Goal: Information Seeking & Learning: Check status

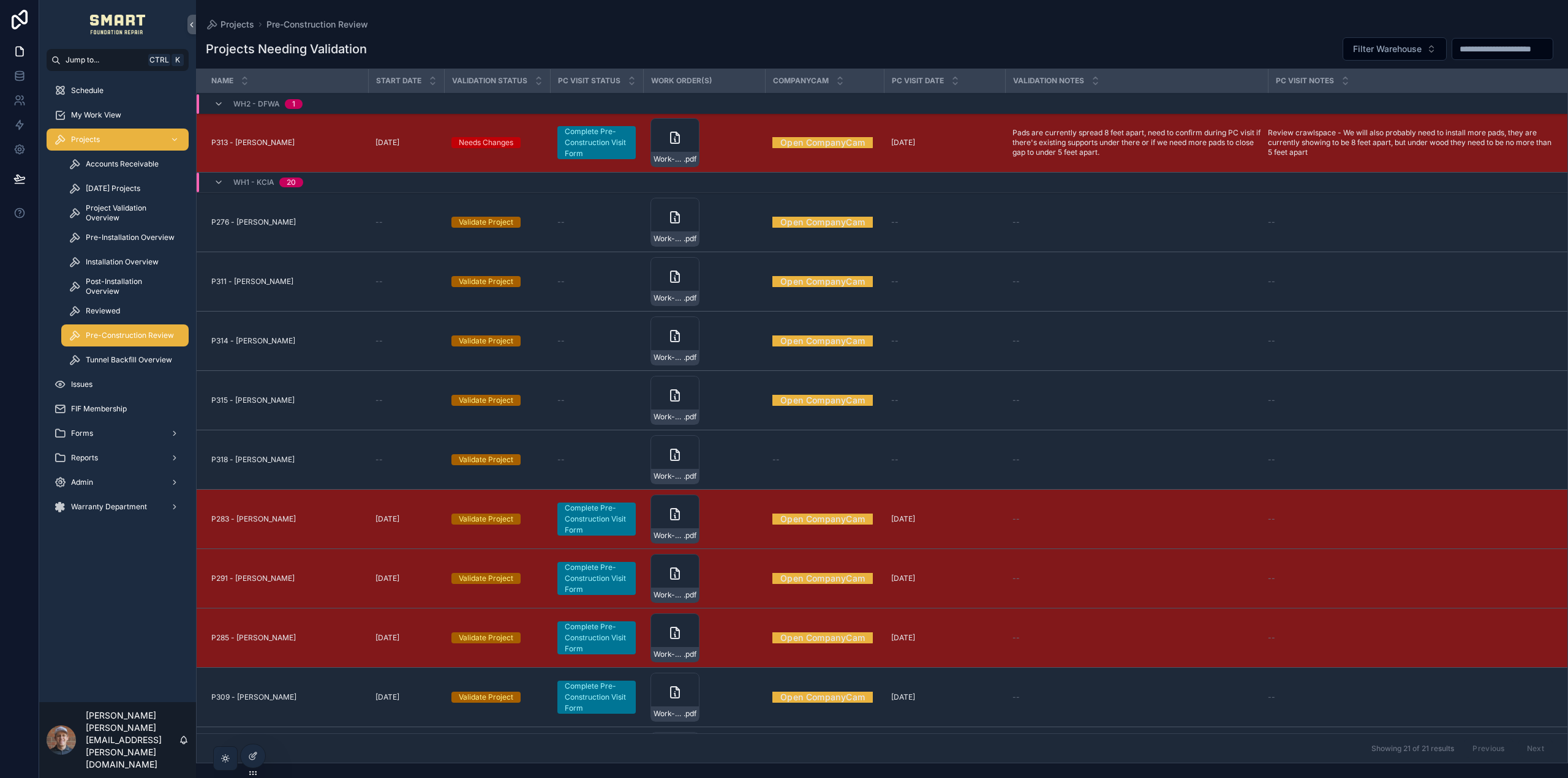
click at [91, 116] on span "My Work View" at bounding box center [96, 115] width 50 height 10
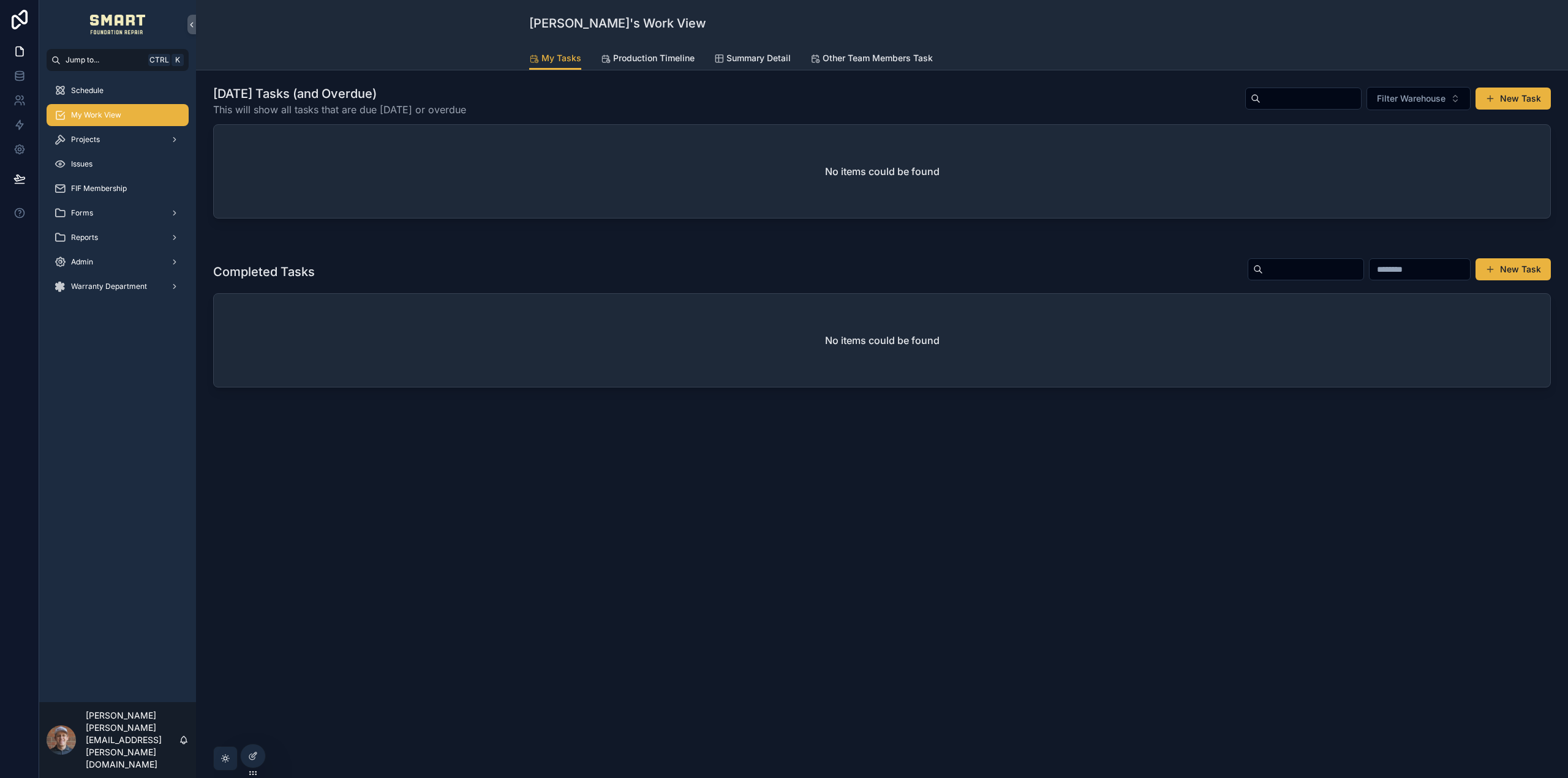
click at [635, 62] on span "Production Timeline" at bounding box center [653, 58] width 81 height 12
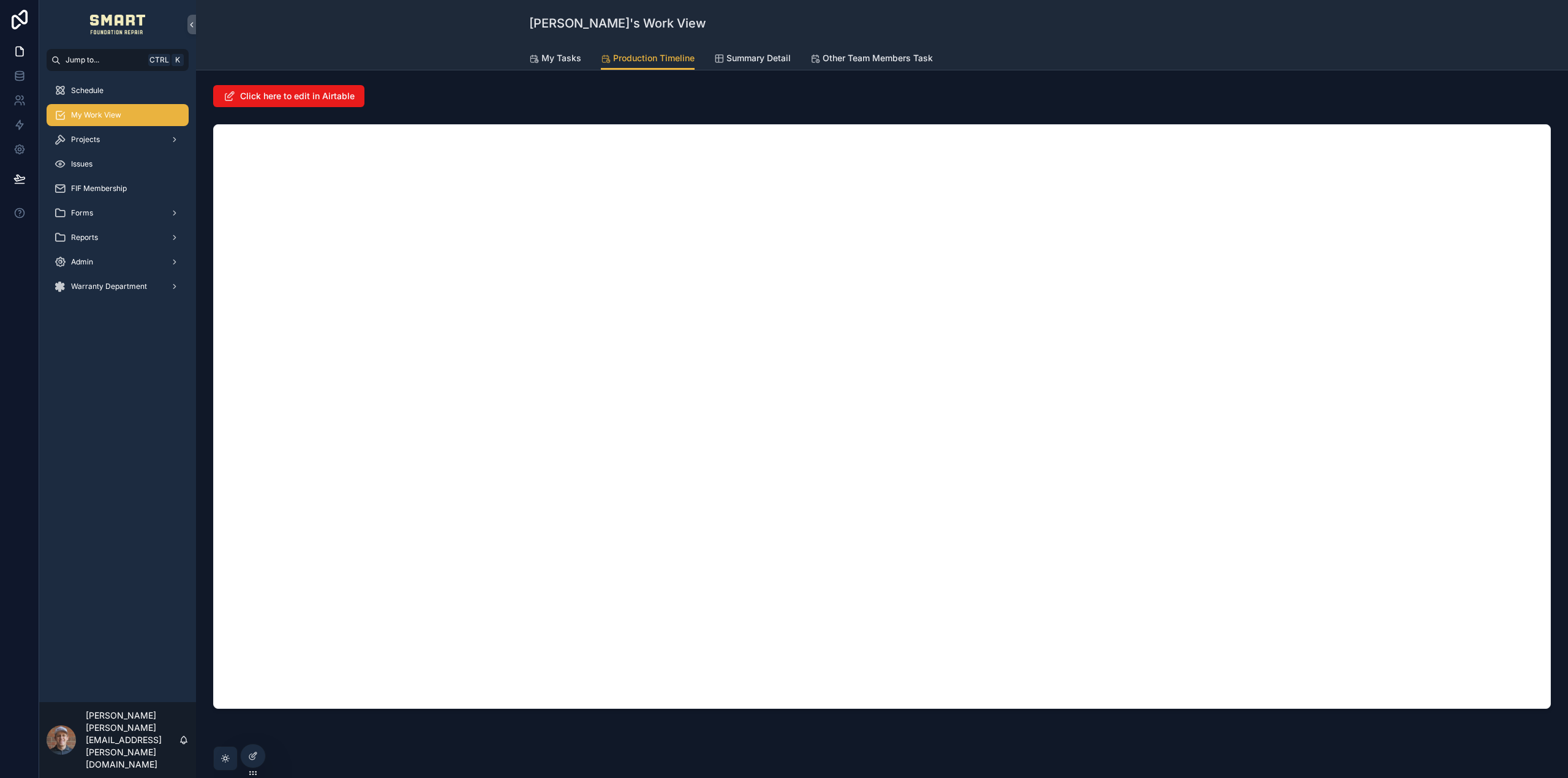
click at [98, 138] on span "Projects" at bounding box center [86, 140] width 29 height 10
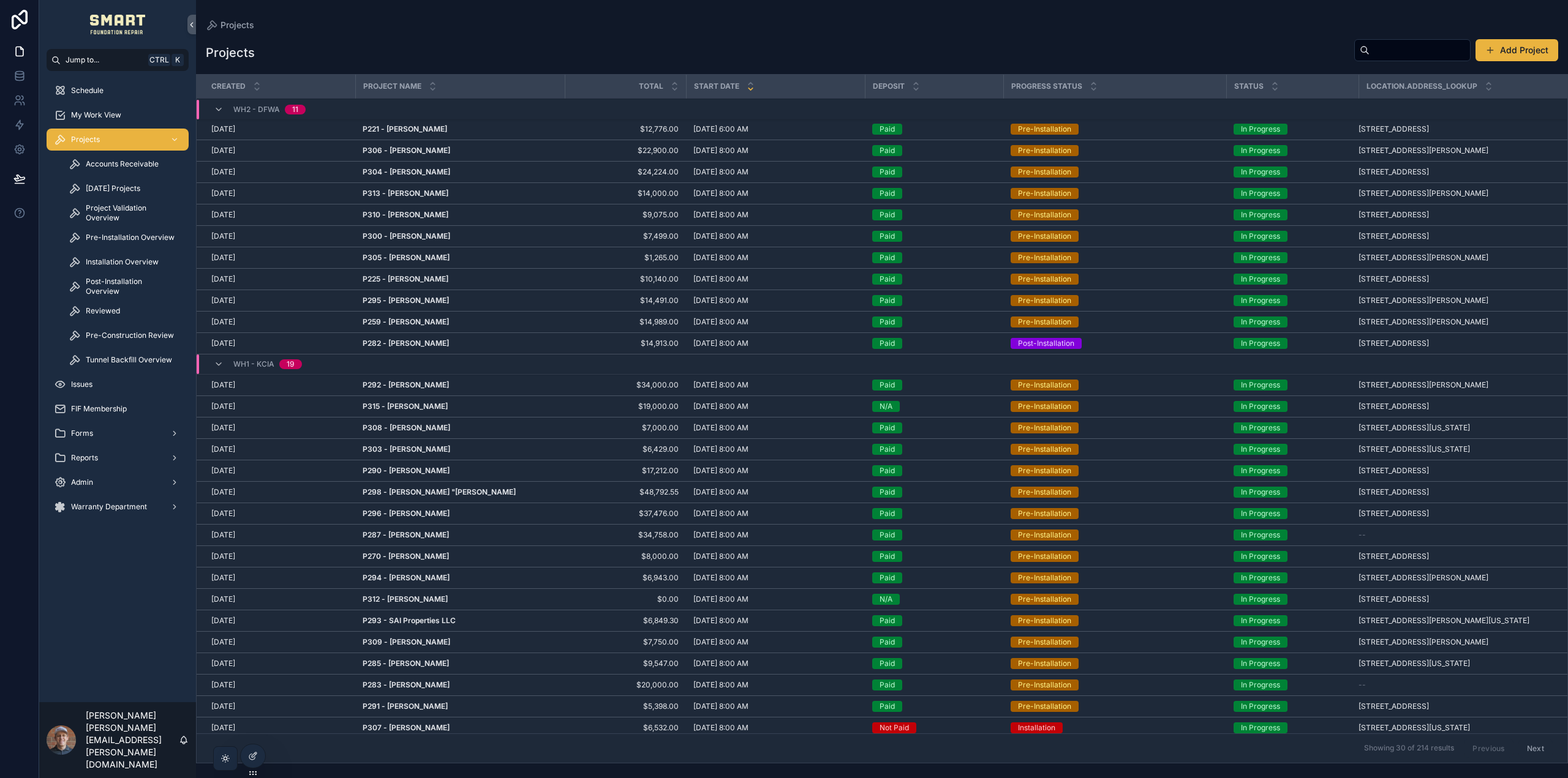
click at [124, 336] on span "Pre-Construction Review" at bounding box center [130, 335] width 88 height 10
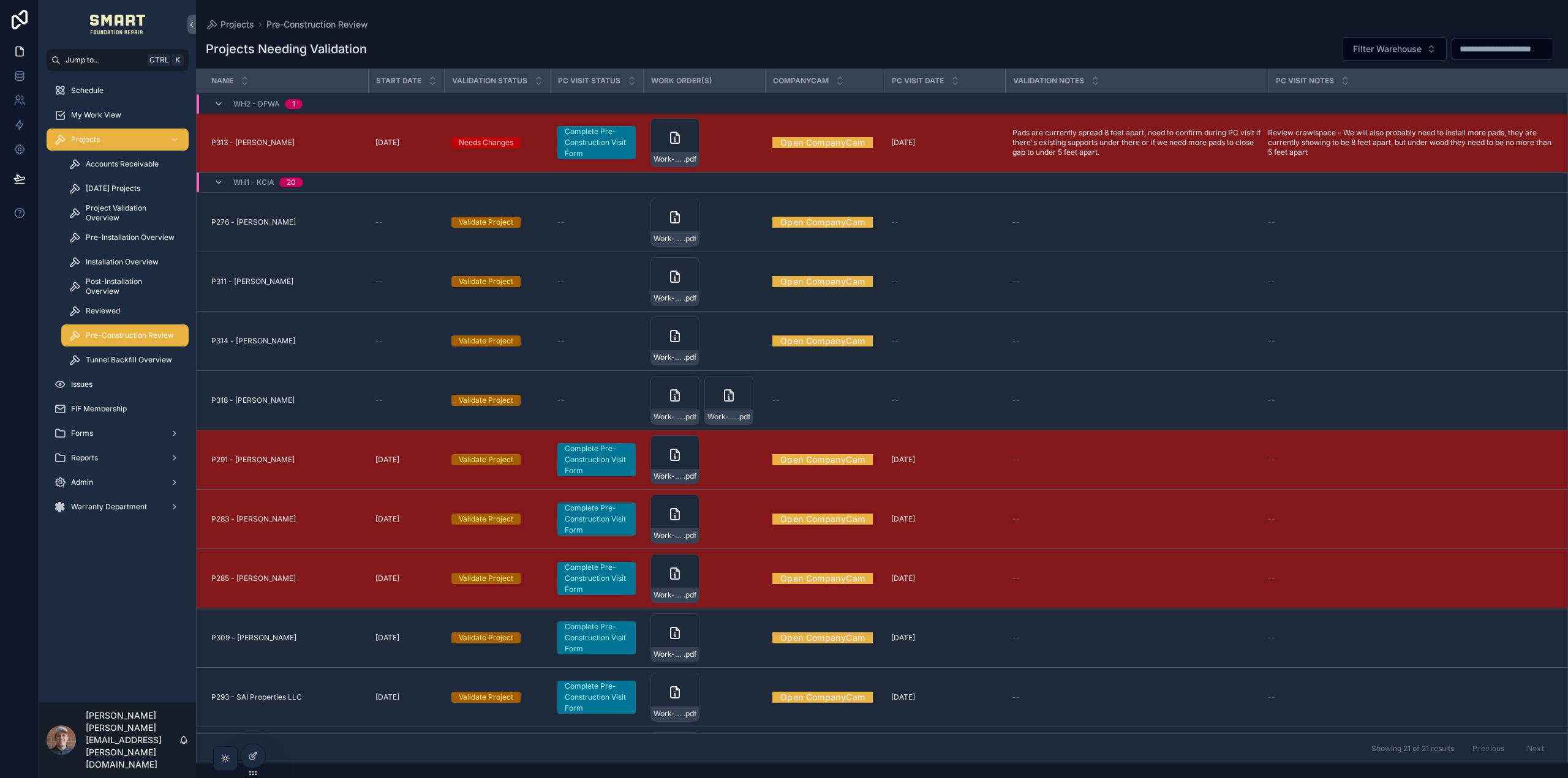
click at [96, 115] on span "My Work View" at bounding box center [96, 115] width 50 height 10
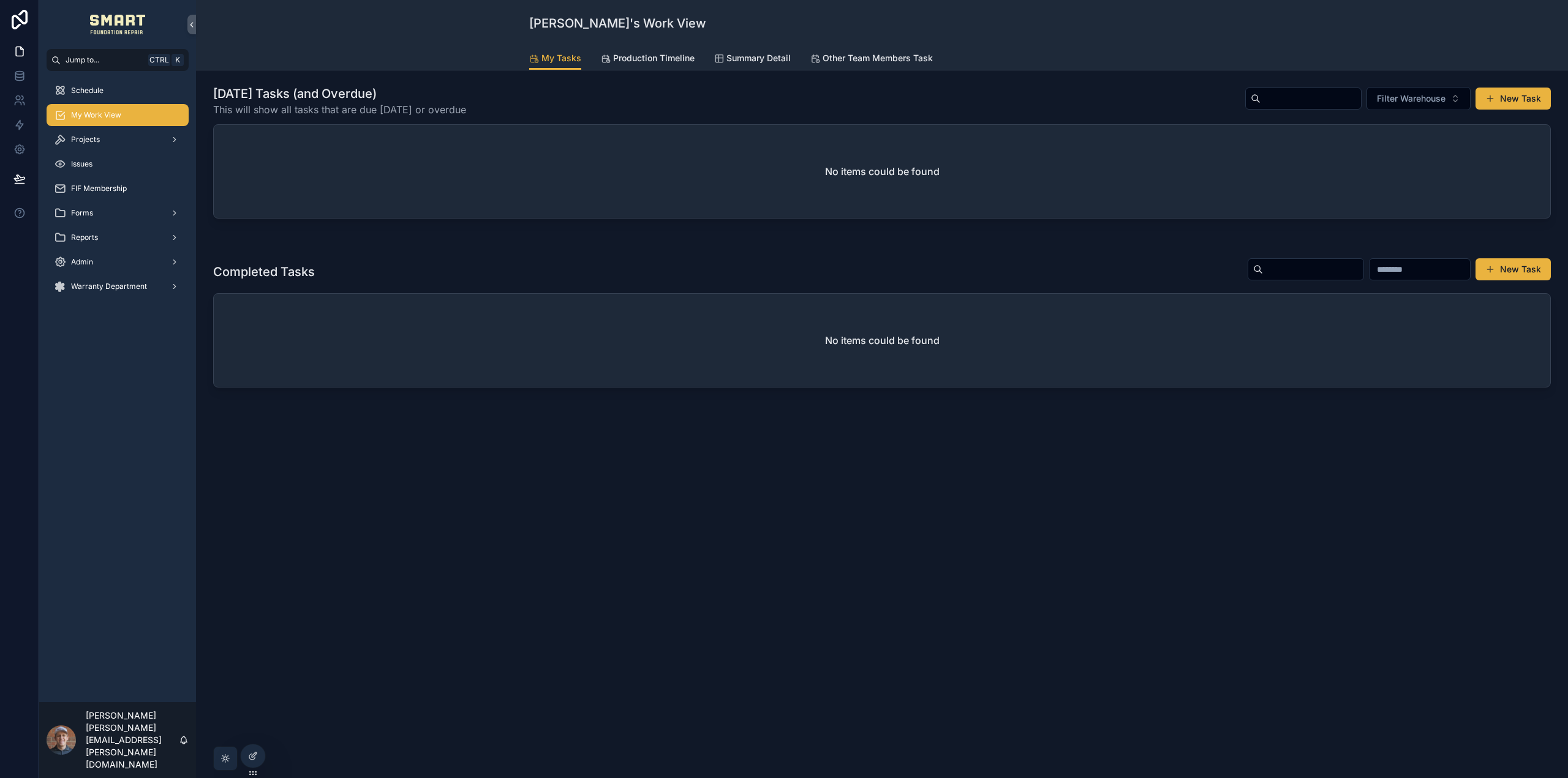
click at [655, 64] on span "Production Timeline" at bounding box center [653, 58] width 81 height 12
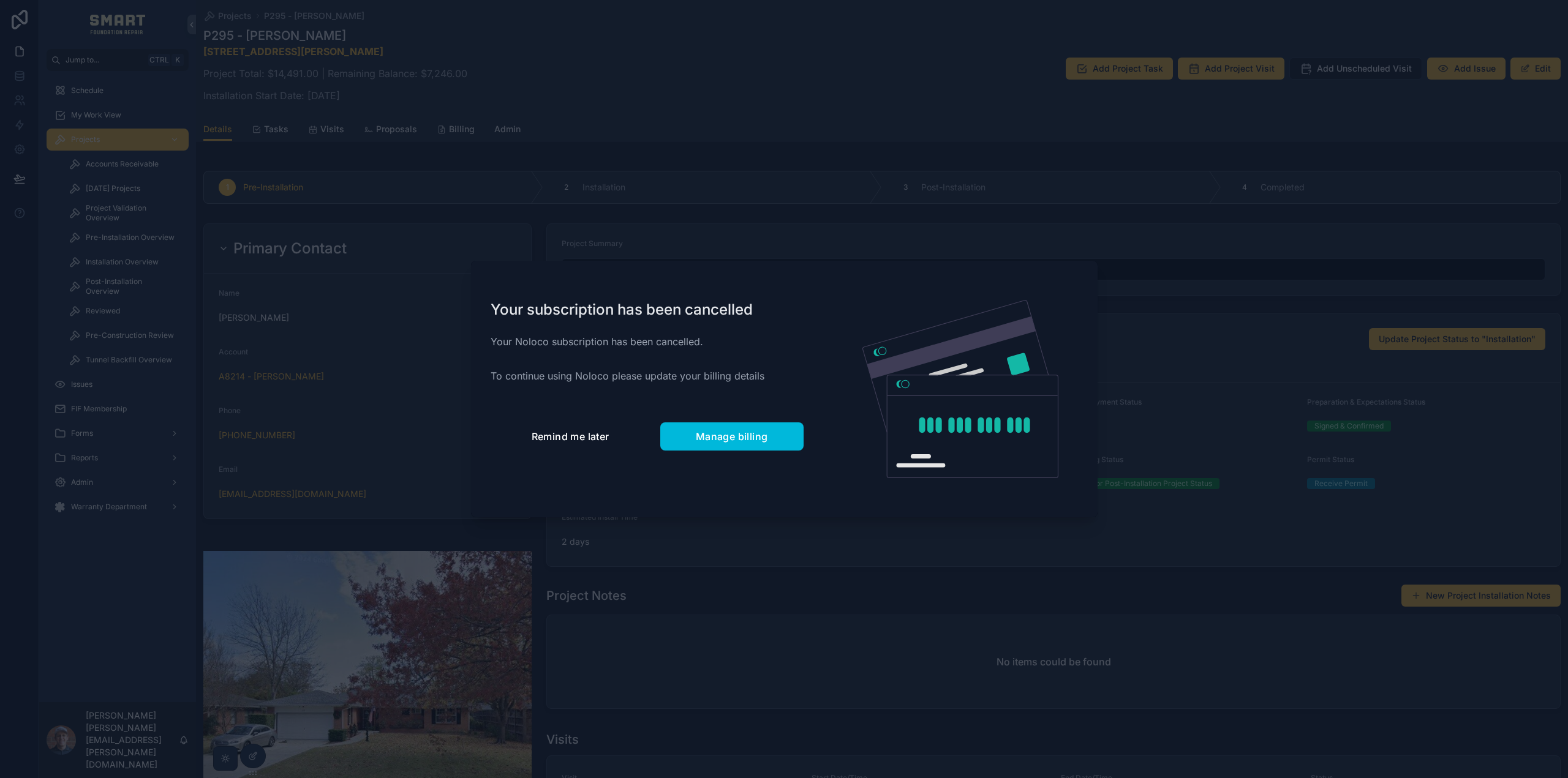
click at [557, 434] on span "Remind me later" at bounding box center [570, 437] width 78 height 12
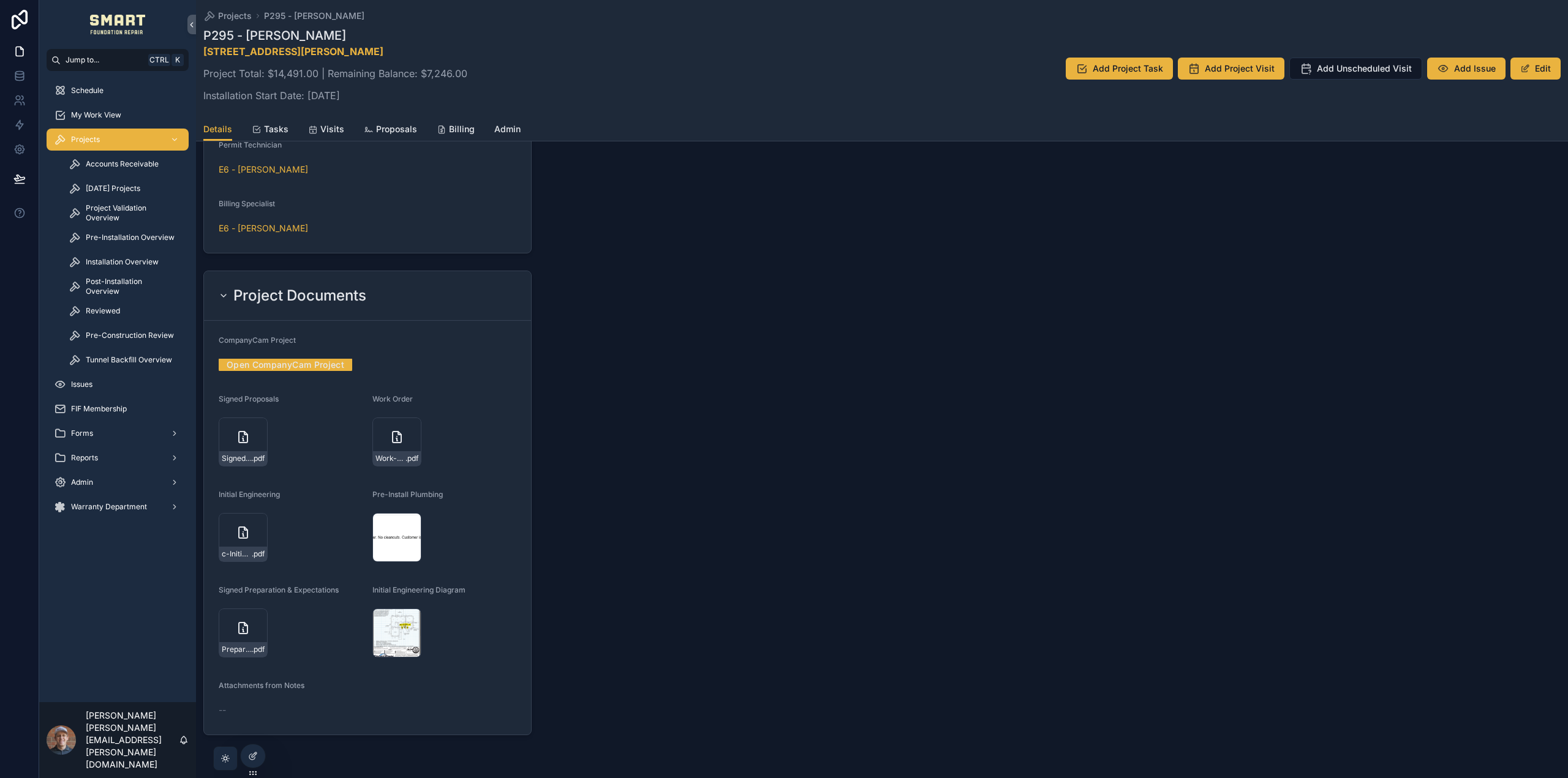
scroll to position [1409, 0]
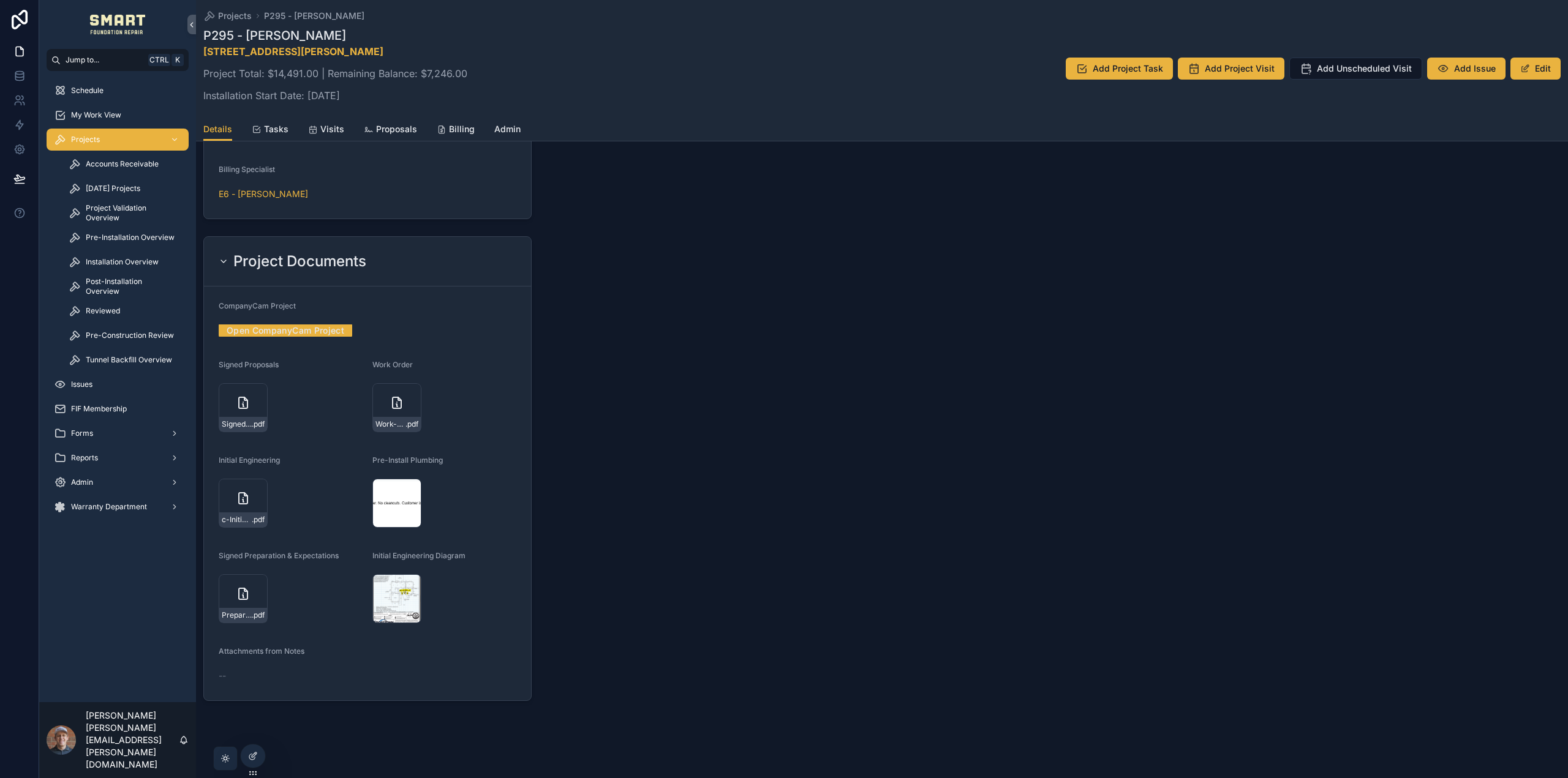
click at [0, 0] on div "Screenshot-2025-10-02-095308 .png" at bounding box center [0, 0] width 0 height 0
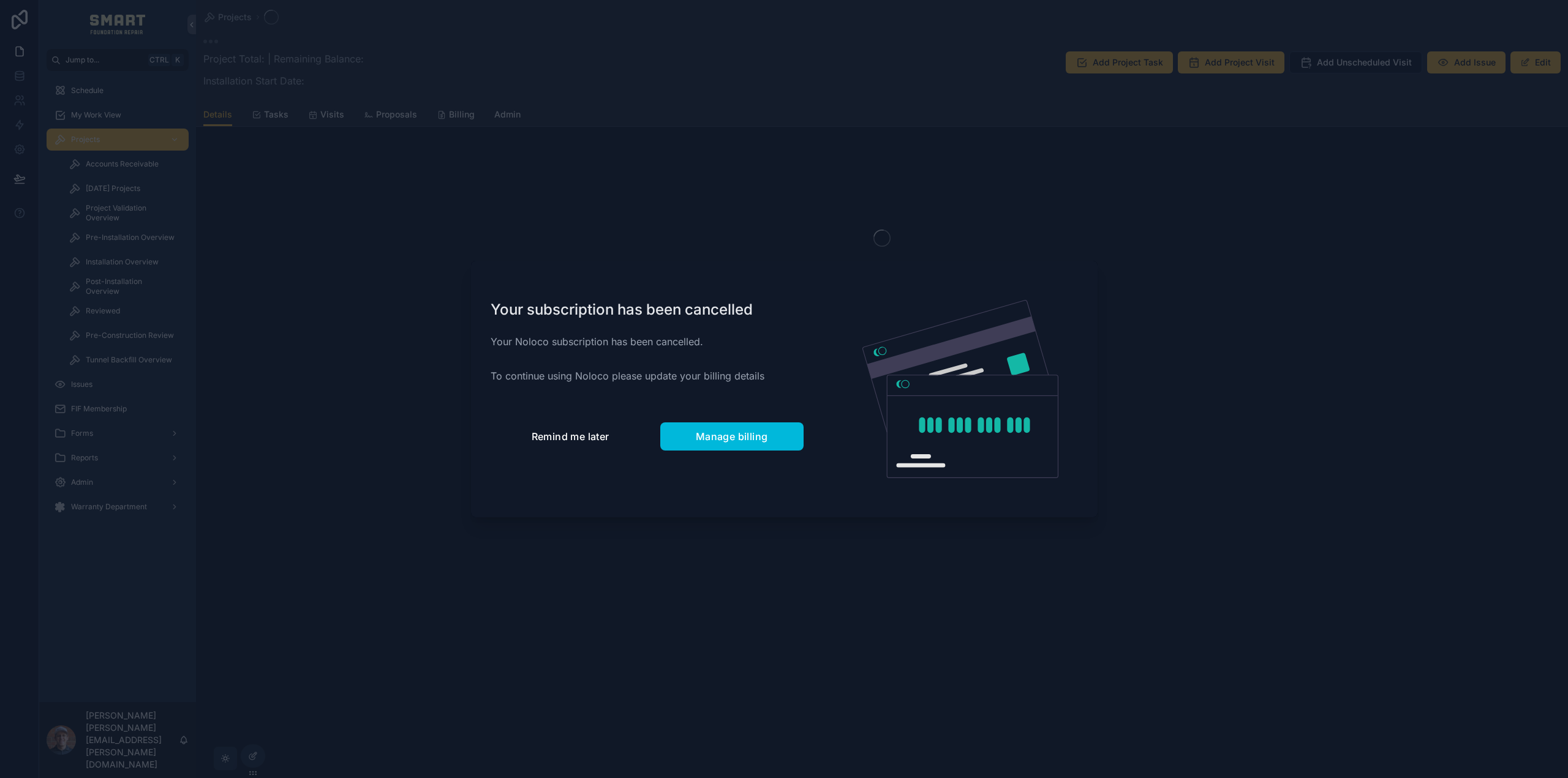
click at [579, 438] on span "Remind me later" at bounding box center [570, 437] width 78 height 12
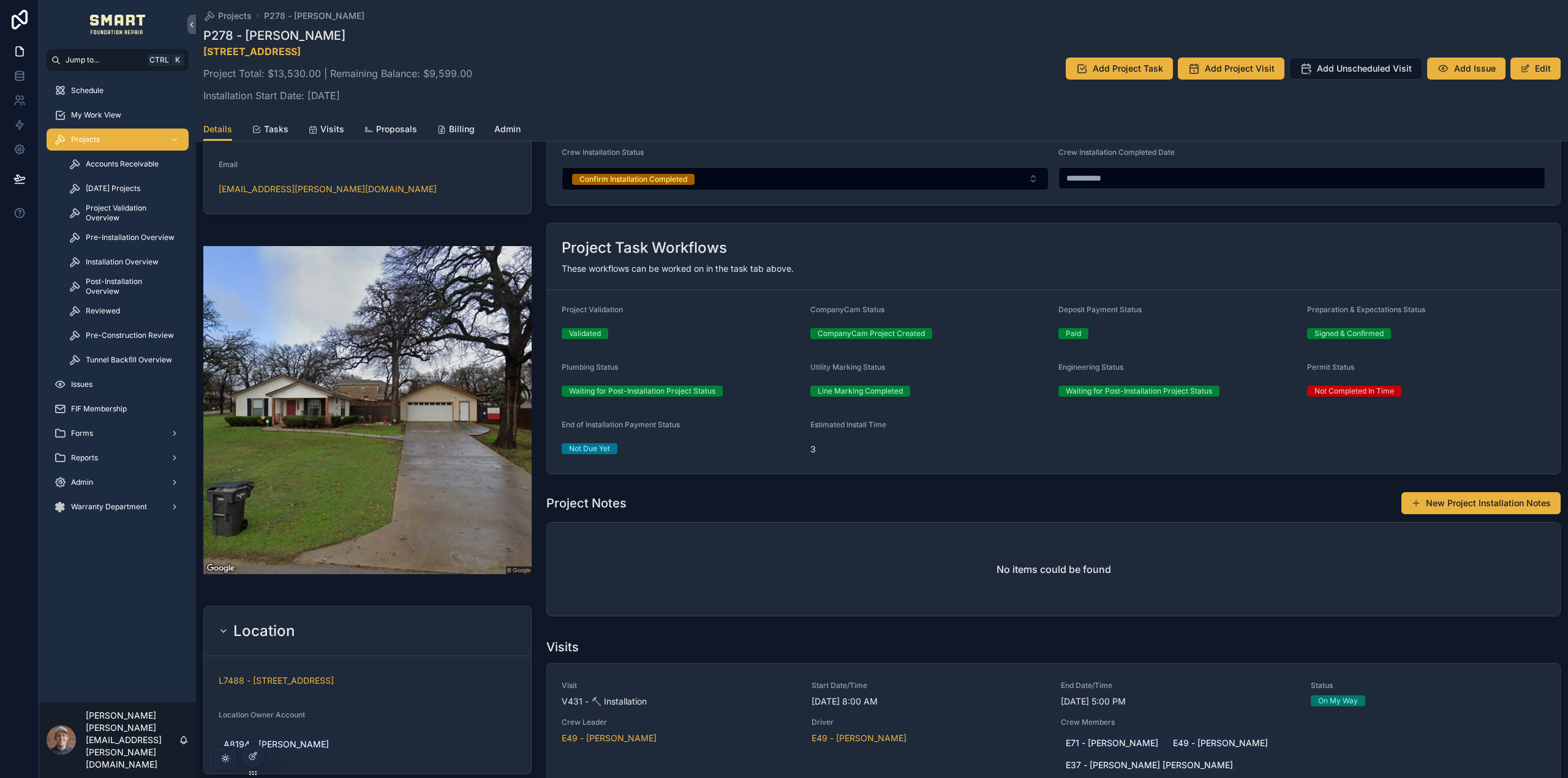
scroll to position [245, 0]
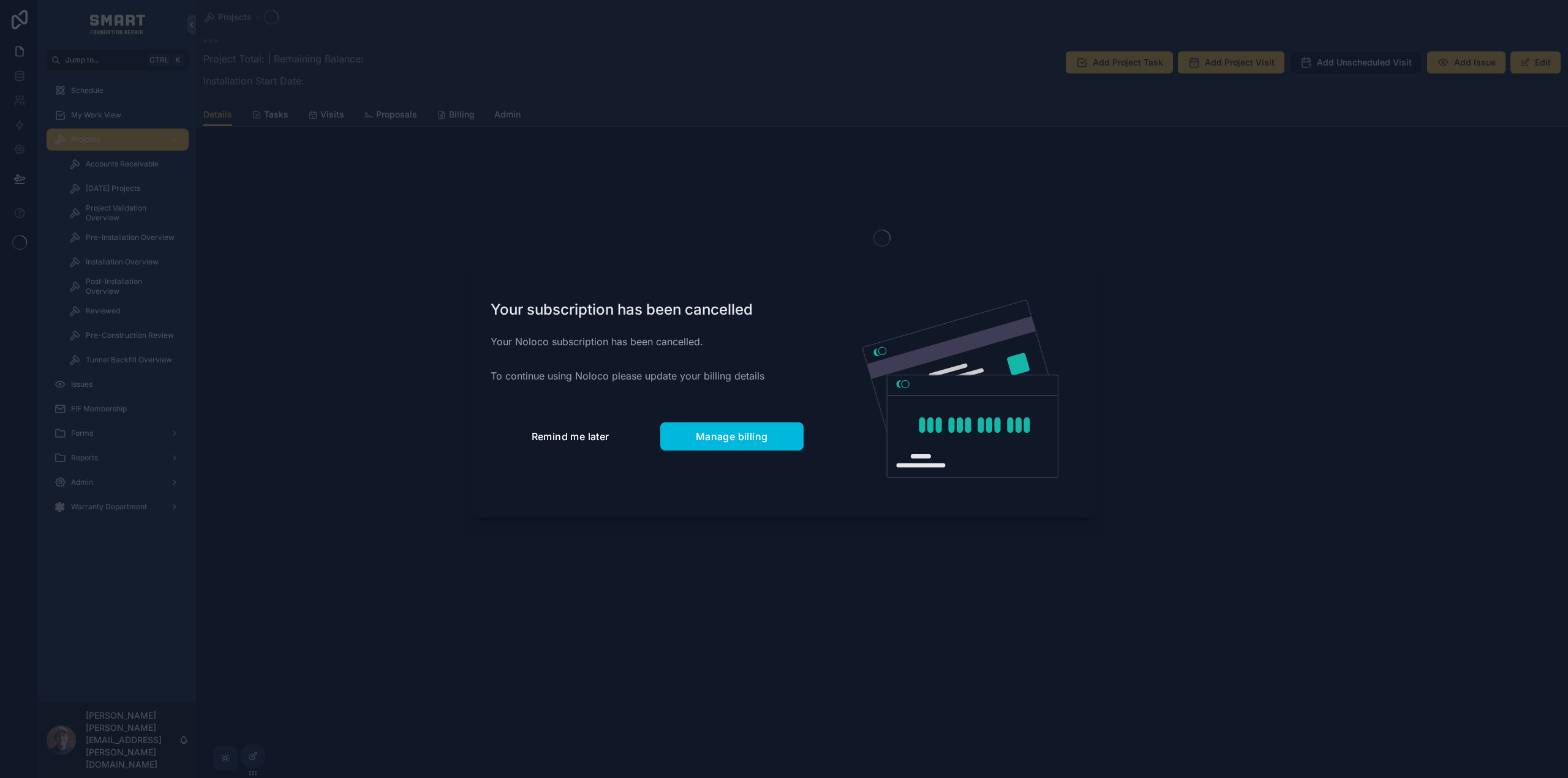
click at [603, 435] on span "Remind me later" at bounding box center [570, 437] width 78 height 12
